Goal: Task Accomplishment & Management: Use online tool/utility

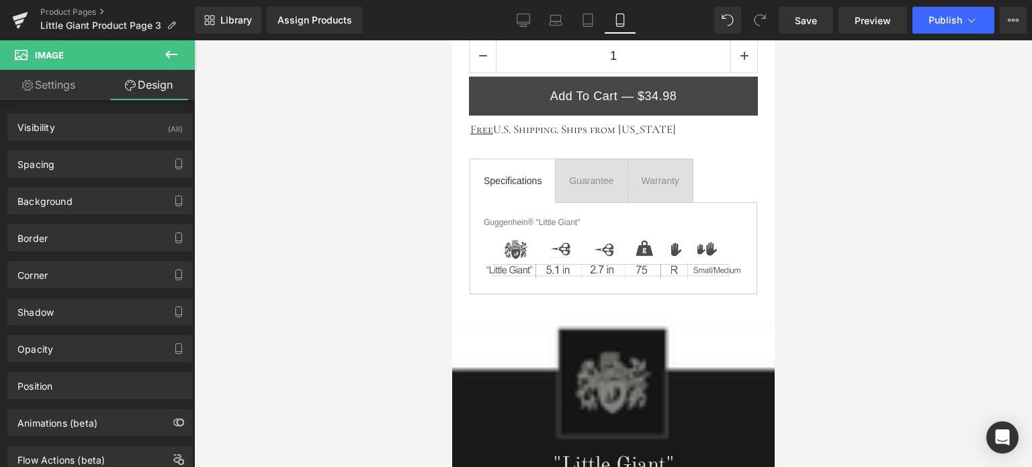
scroll to position [941, 0]
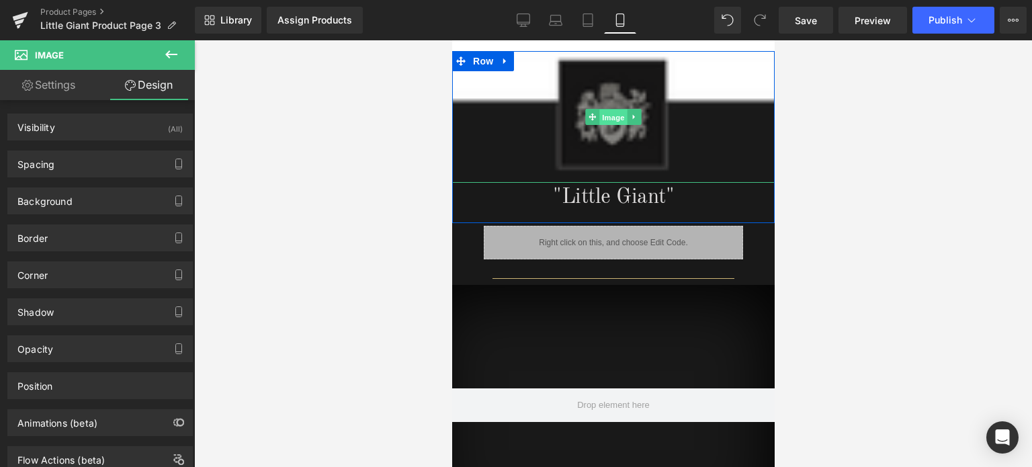
click at [603, 113] on span "Image" at bounding box center [613, 118] width 28 height 16
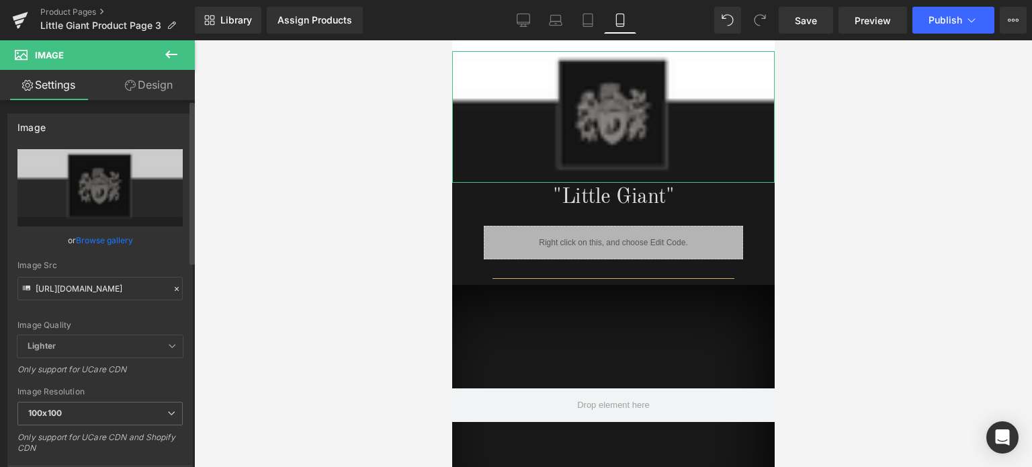
click at [75, 275] on div "Image Src [URL][DOMAIN_NAME]" at bounding box center [99, 281] width 165 height 40
click at [80, 288] on input "[URL][DOMAIN_NAME]" at bounding box center [99, 289] width 165 height 24
paste input "_4b7eaca8-239f-4d26-b347-6b599fbde742.png?v=1755733386"
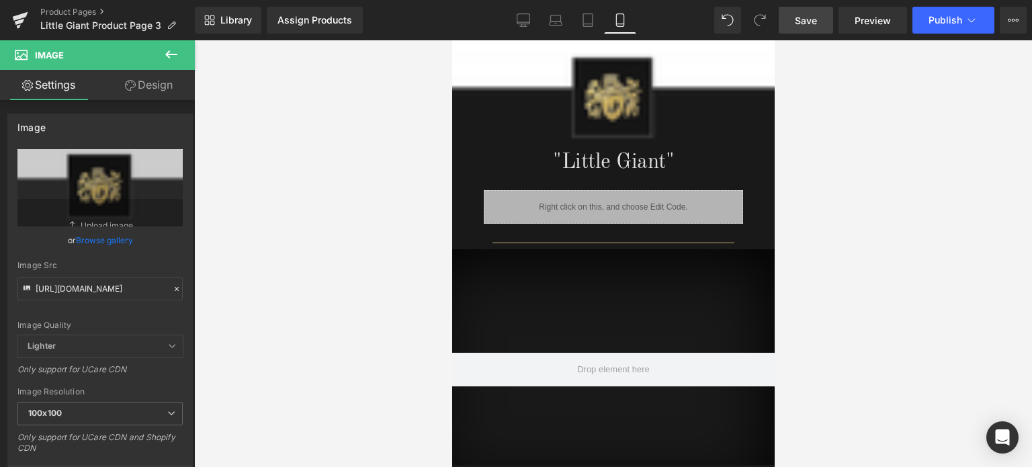
scroll to position [0, 0]
click at [816, 19] on span "Save" at bounding box center [806, 20] width 22 height 14
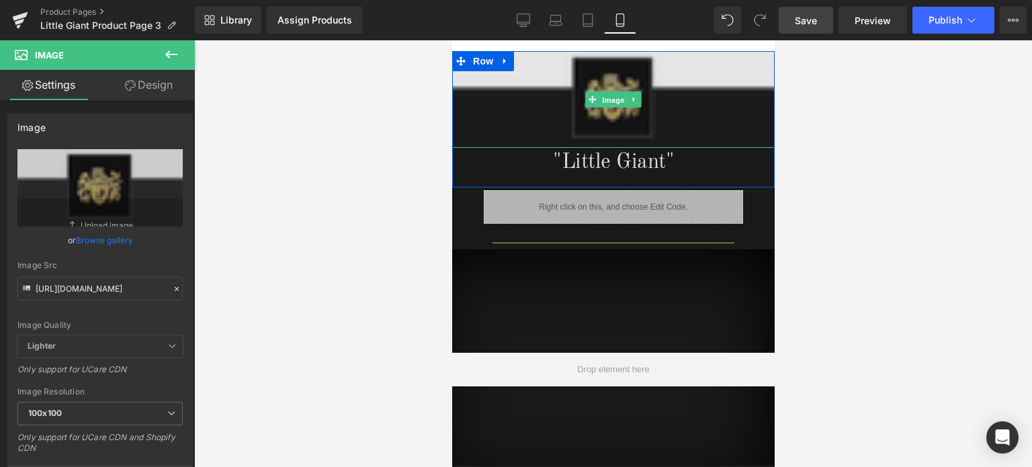
click at [607, 96] on span "Image" at bounding box center [613, 99] width 28 height 16
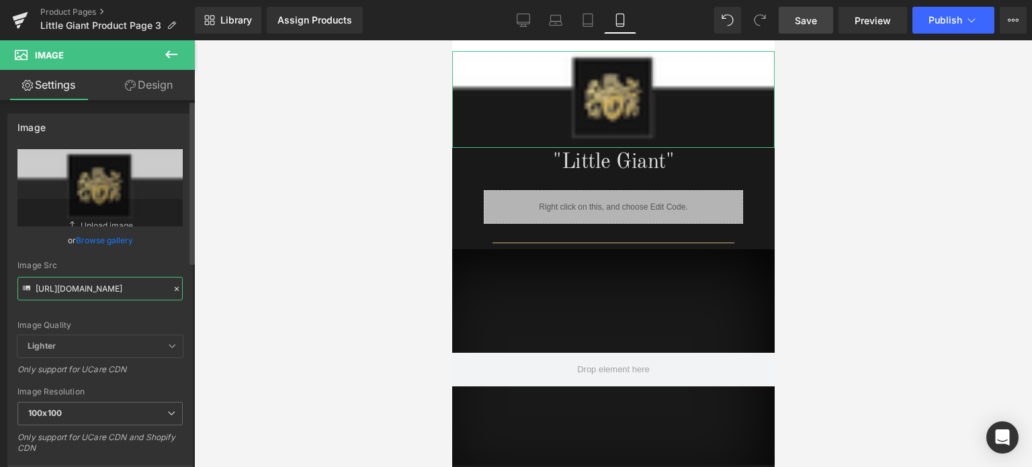
click at [102, 290] on input "[URL][DOMAIN_NAME]" at bounding box center [99, 289] width 165 height 24
paste input "2_4a19f17a-6d3e-406a-82fb-fcf102c9e499.png?v=1755733781"
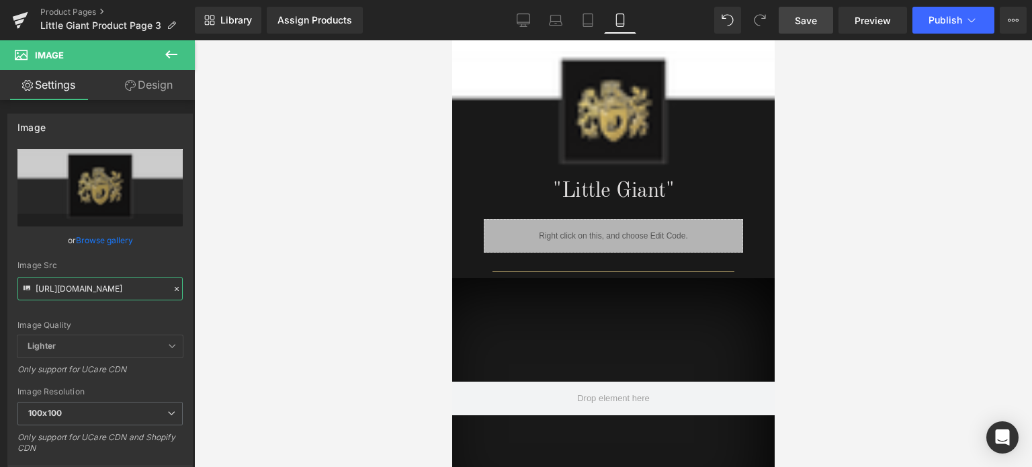
type input "[URL][DOMAIN_NAME]"
click at [805, 15] on span "Save" at bounding box center [806, 20] width 22 height 14
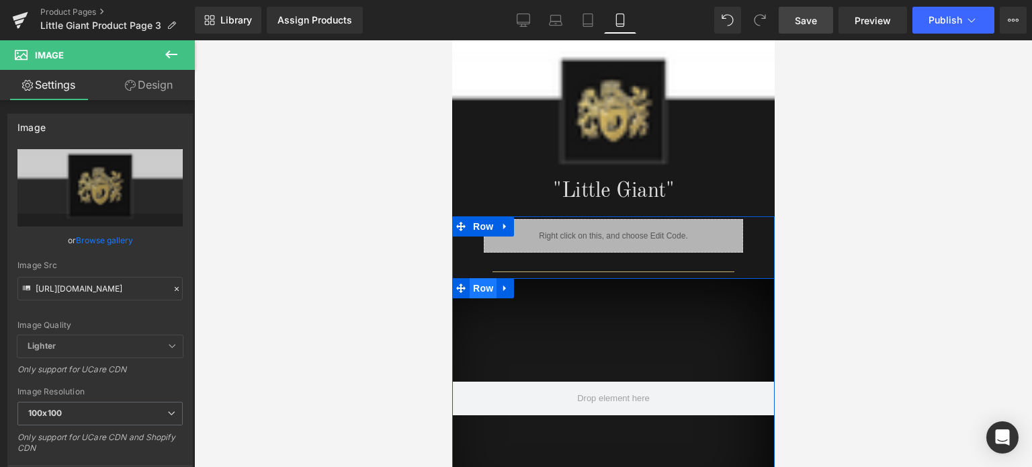
click at [481, 289] on span "Row" at bounding box center [482, 288] width 27 height 20
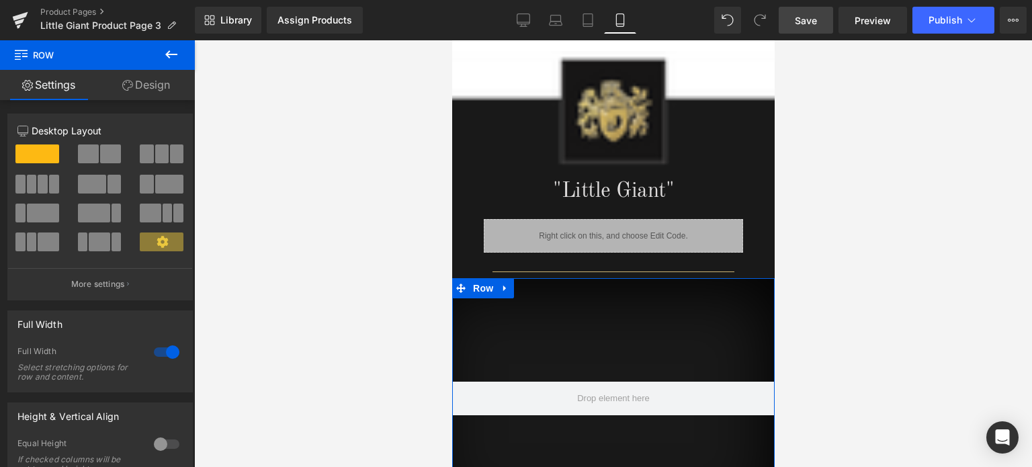
drag, startPoint x: 145, startPoint y: 83, endPoint x: 139, endPoint y: 97, distance: 15.3
click at [145, 83] on link "Design" at bounding box center [145, 85] width 97 height 30
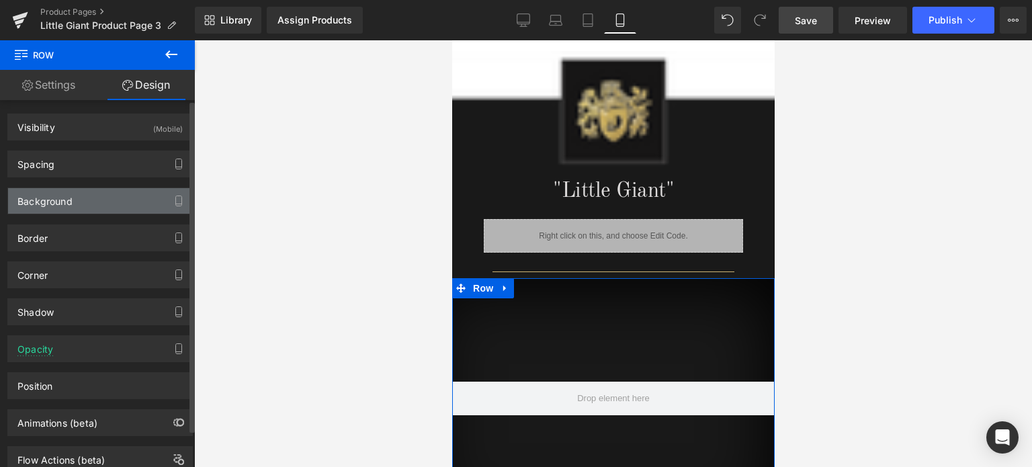
click at [89, 202] on div "Background" at bounding box center [100, 201] width 184 height 26
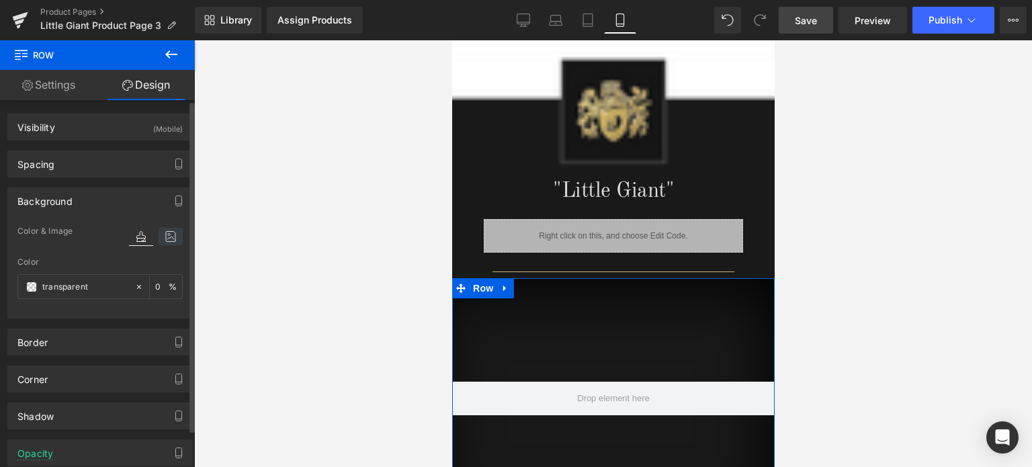
click at [168, 233] on icon at bounding box center [171, 236] width 24 height 17
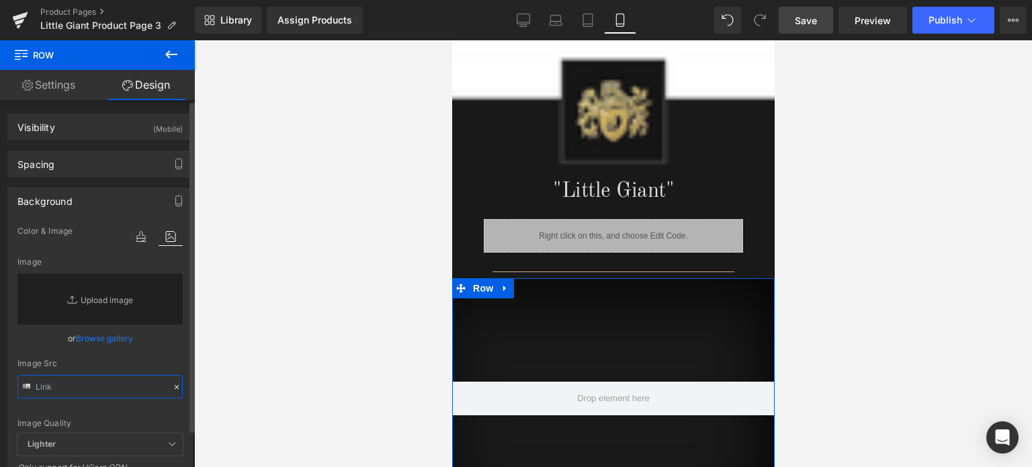
click at [59, 385] on input "text" at bounding box center [99, 387] width 165 height 24
paste input "[URL][DOMAIN_NAME]"
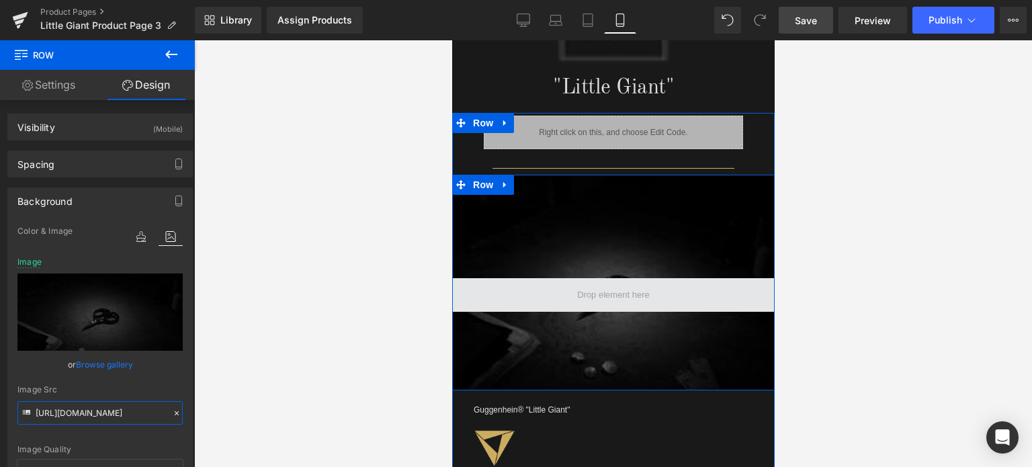
scroll to position [1075, 0]
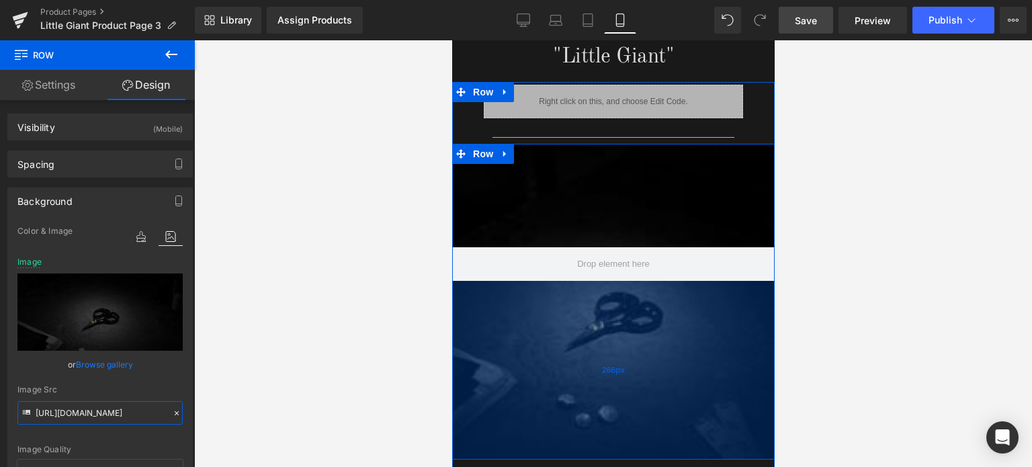
drag, startPoint x: 617, startPoint y: 352, endPoint x: 618, endPoint y: 453, distance: 101.4
click at [618, 453] on div "266px" at bounding box center [612, 370] width 322 height 179
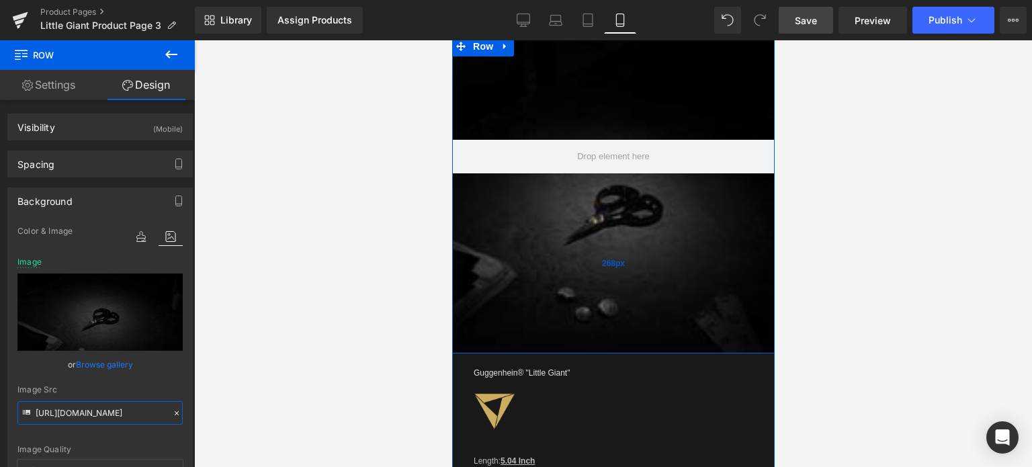
scroll to position [1209, 0]
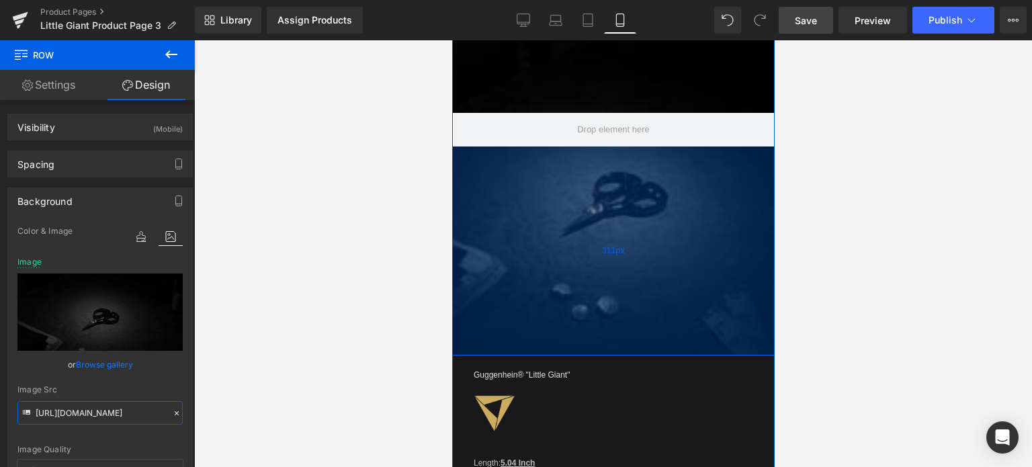
drag, startPoint x: 621, startPoint y: 291, endPoint x: 615, endPoint y: 320, distance: 29.4
click at [615, 320] on div "311px" at bounding box center [612, 250] width 322 height 209
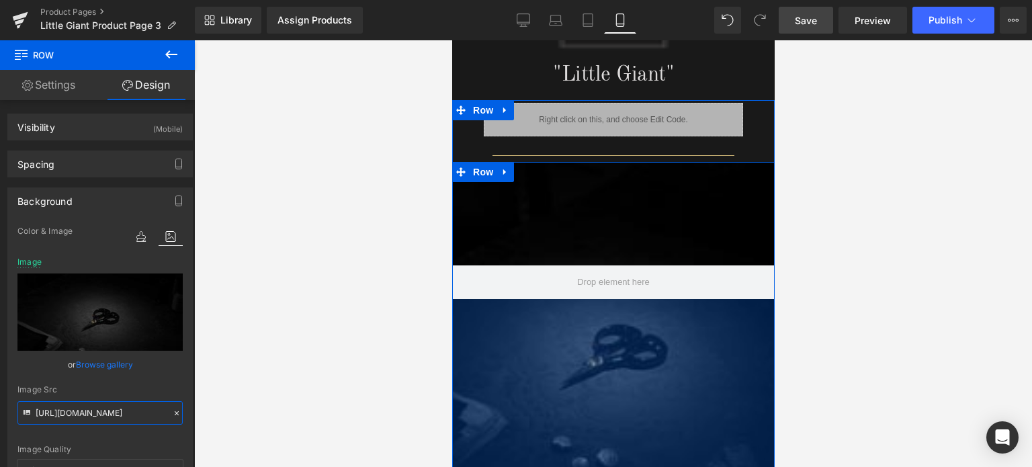
scroll to position [1008, 0]
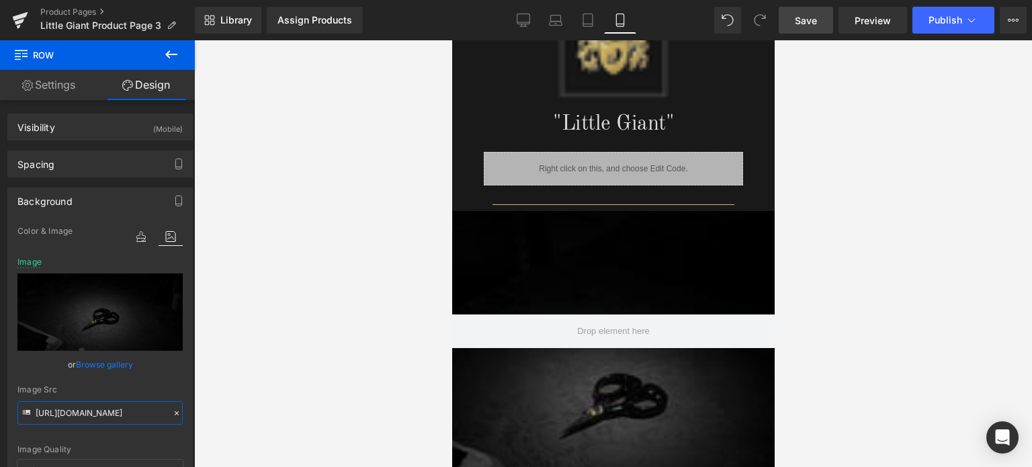
type input "[URL][DOMAIN_NAME]"
click at [829, 24] on link "Save" at bounding box center [806, 20] width 54 height 27
click at [808, 23] on span "Save" at bounding box center [806, 20] width 22 height 14
